Goal: Task Accomplishment & Management: Use online tool/utility

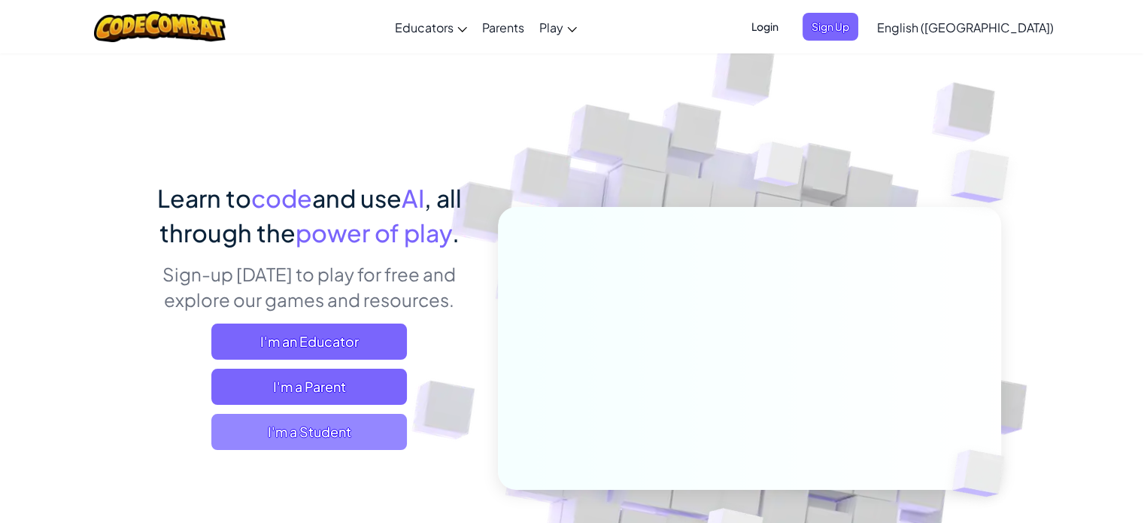
click at [339, 425] on span "I'm a Student" at bounding box center [309, 432] width 196 height 36
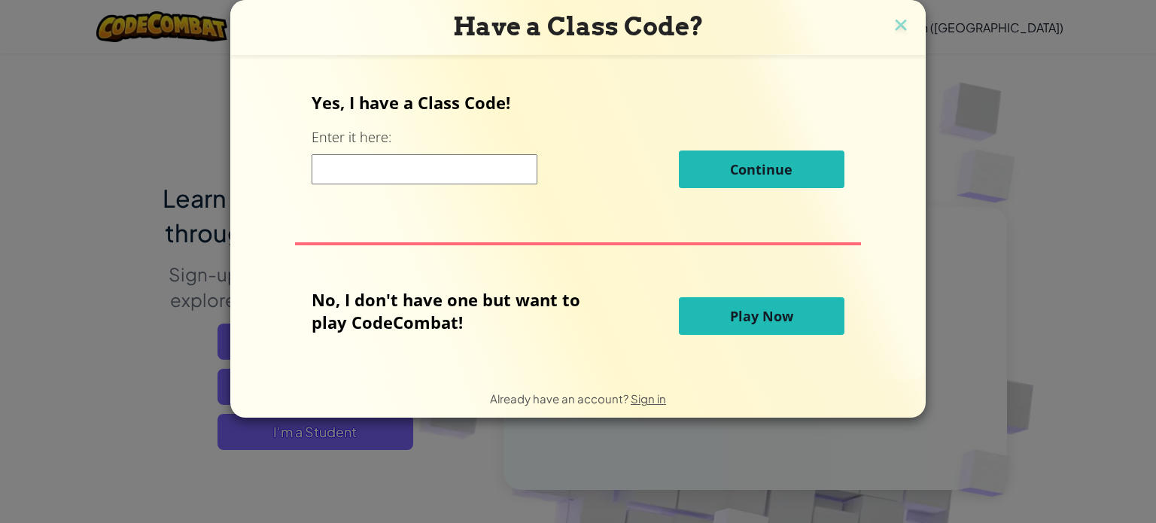
click at [765, 307] on span "Play Now" at bounding box center [761, 316] width 63 height 18
